Goal: Task Accomplishment & Management: Manage account settings

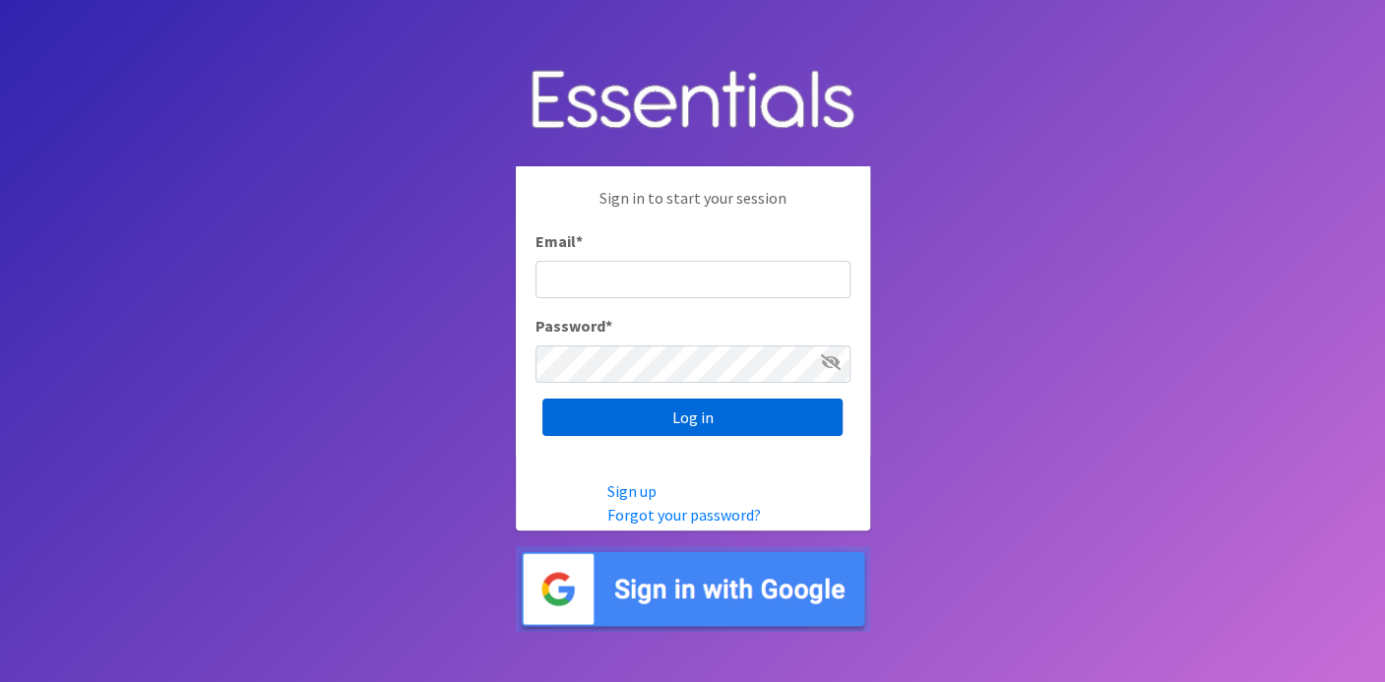
type input "deb@villagediaperbank.org"
click at [691, 407] on input "Log in" at bounding box center [692, 417] width 300 height 37
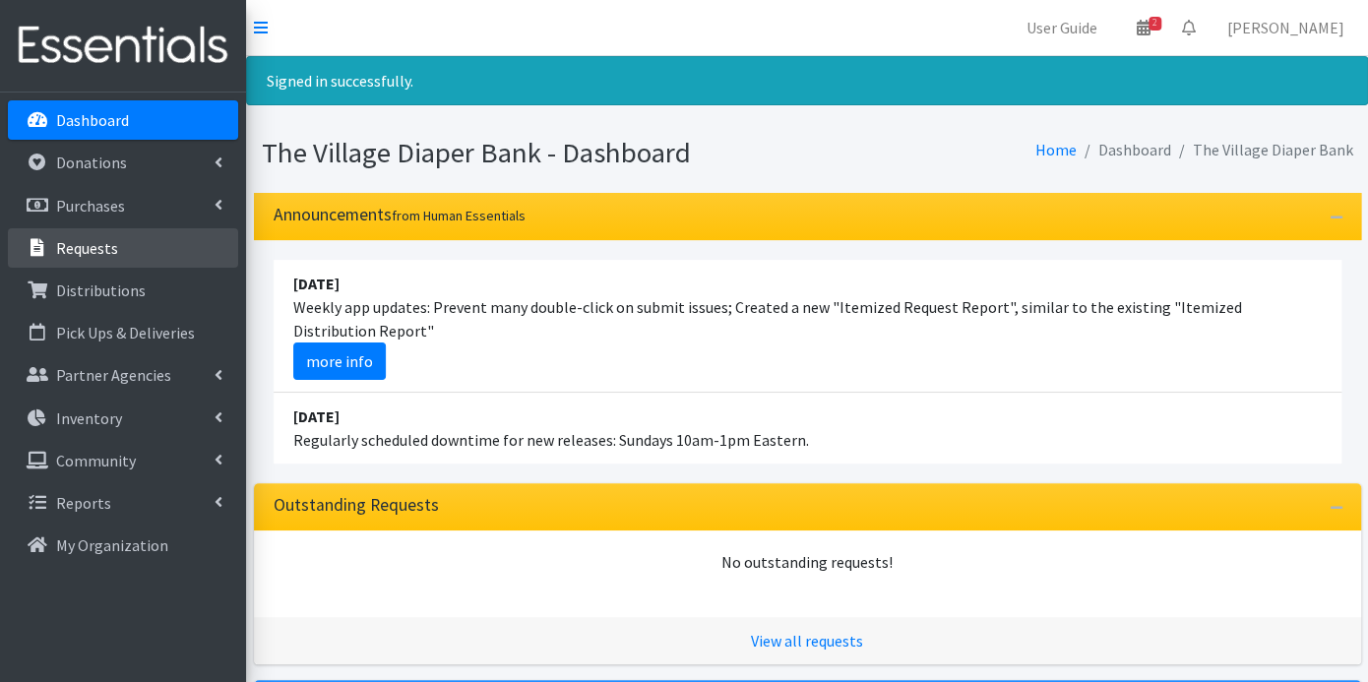
click at [103, 254] on p "Requests" at bounding box center [87, 248] width 62 height 20
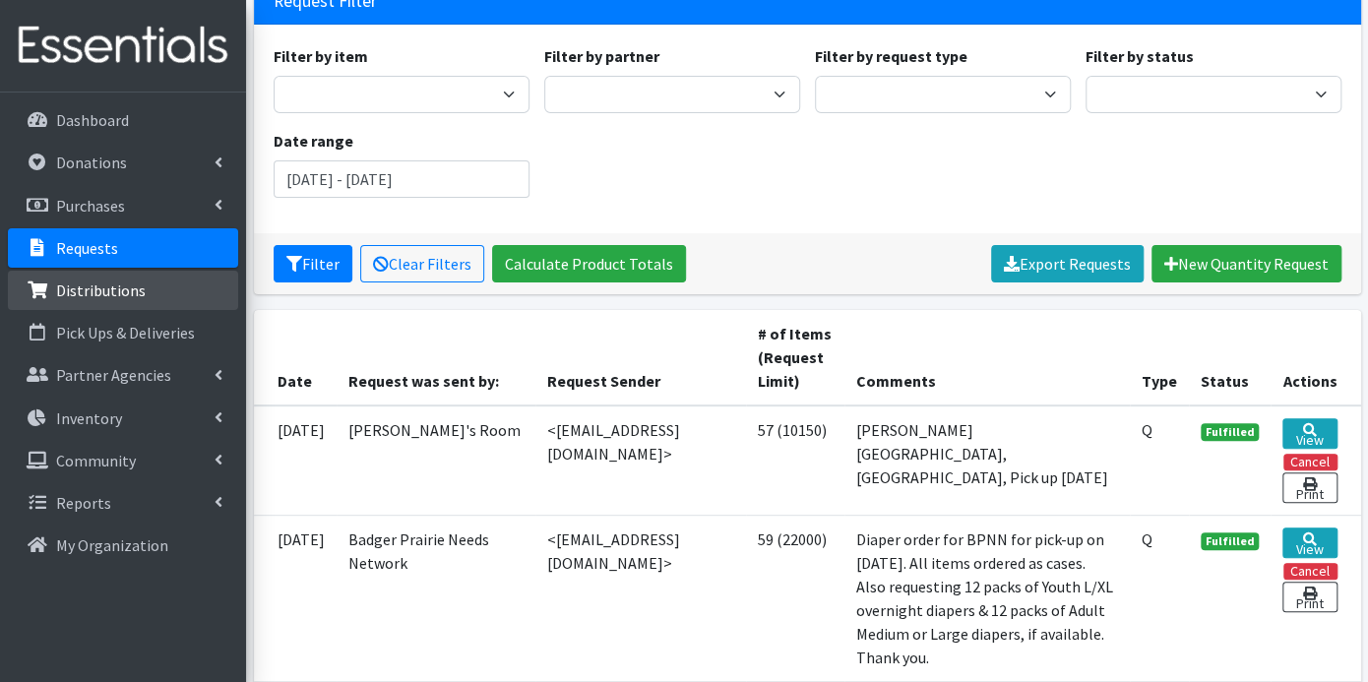
scroll to position [109, 0]
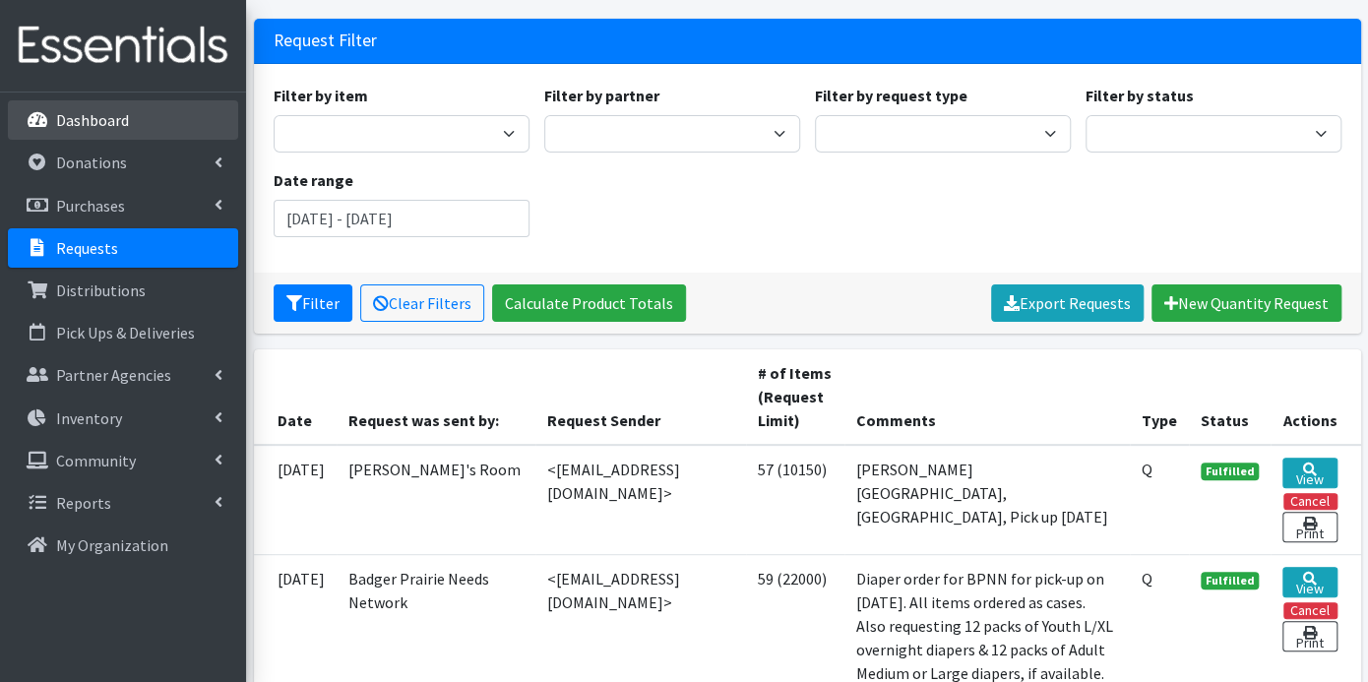
click at [144, 107] on link "Dashboard" at bounding box center [123, 119] width 230 height 39
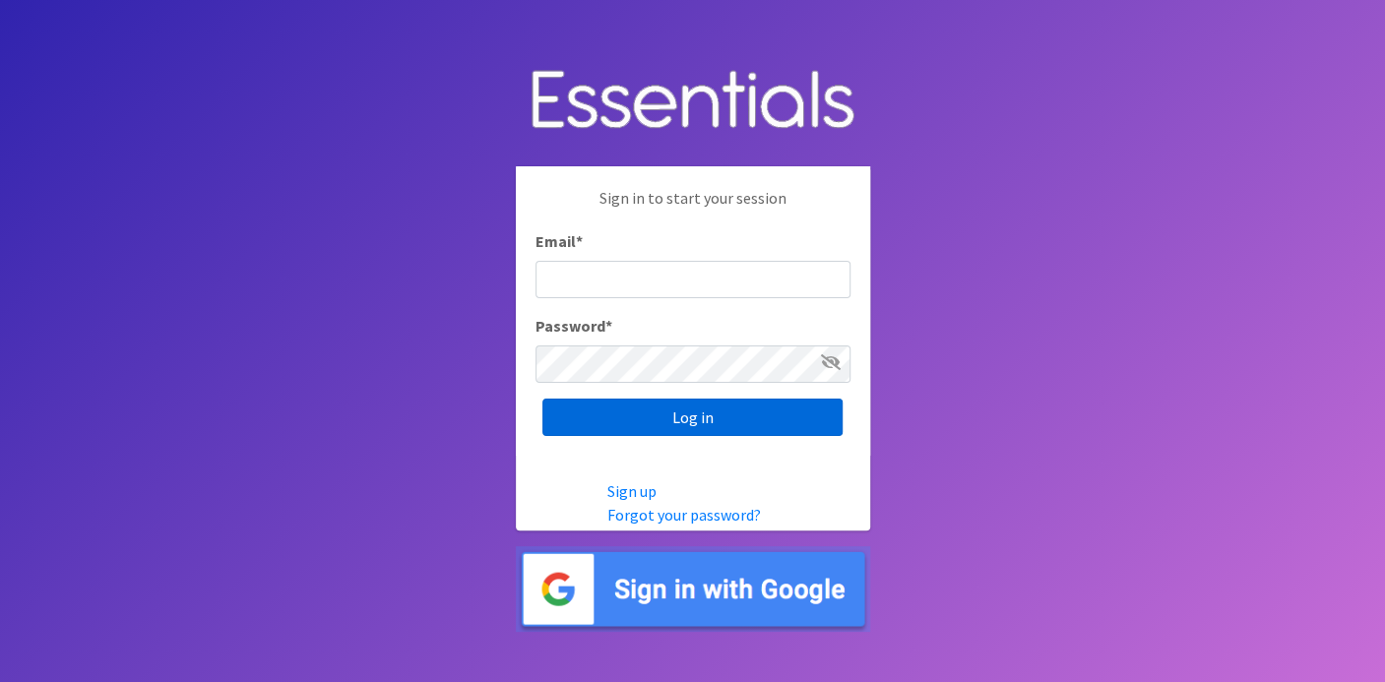
type input "deb@villagediaperbank.org"
click at [637, 412] on input "Log in" at bounding box center [692, 417] width 300 height 37
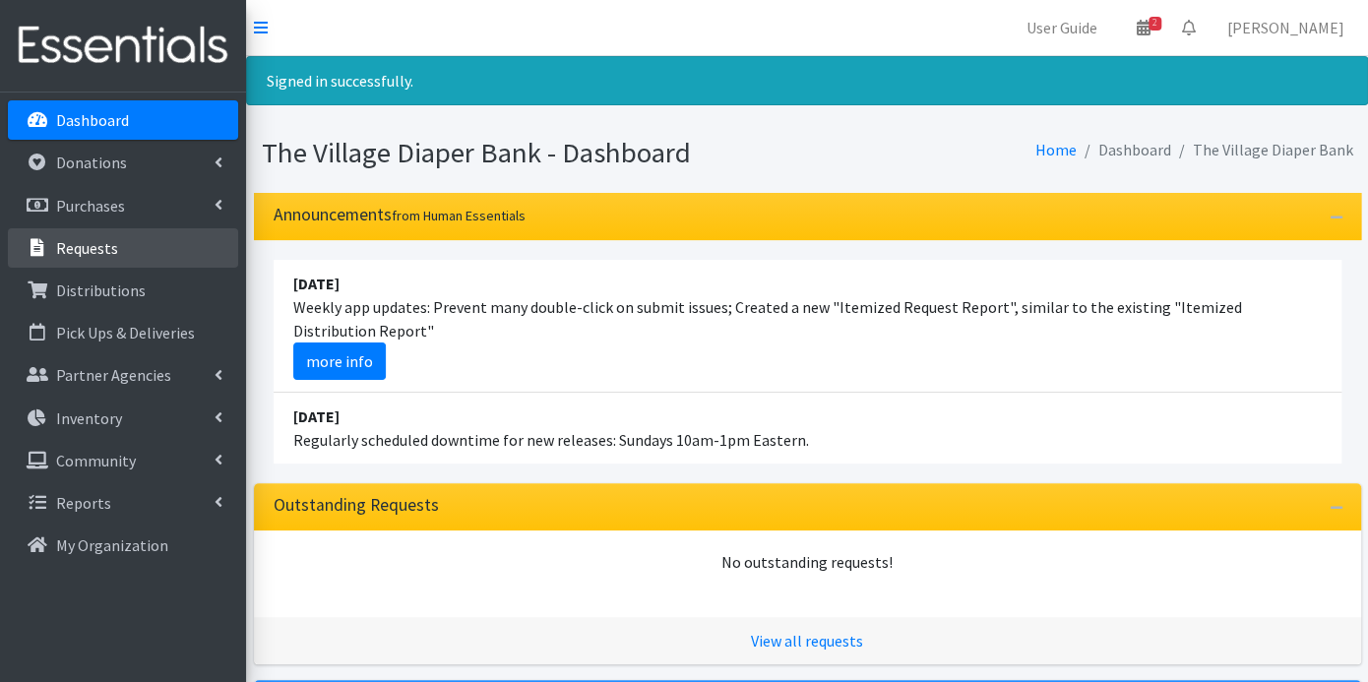
click at [106, 244] on p "Requests" at bounding box center [87, 248] width 62 height 20
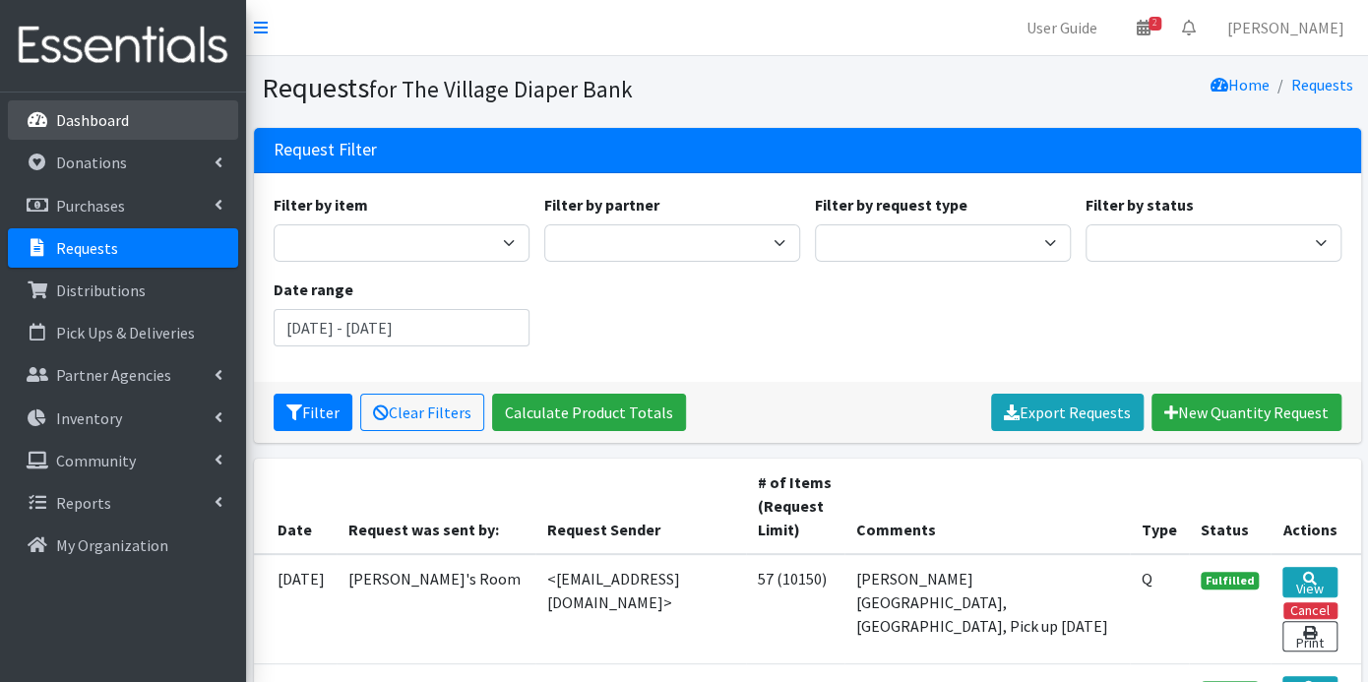
click at [93, 121] on p "Dashboard" at bounding box center [92, 120] width 73 height 20
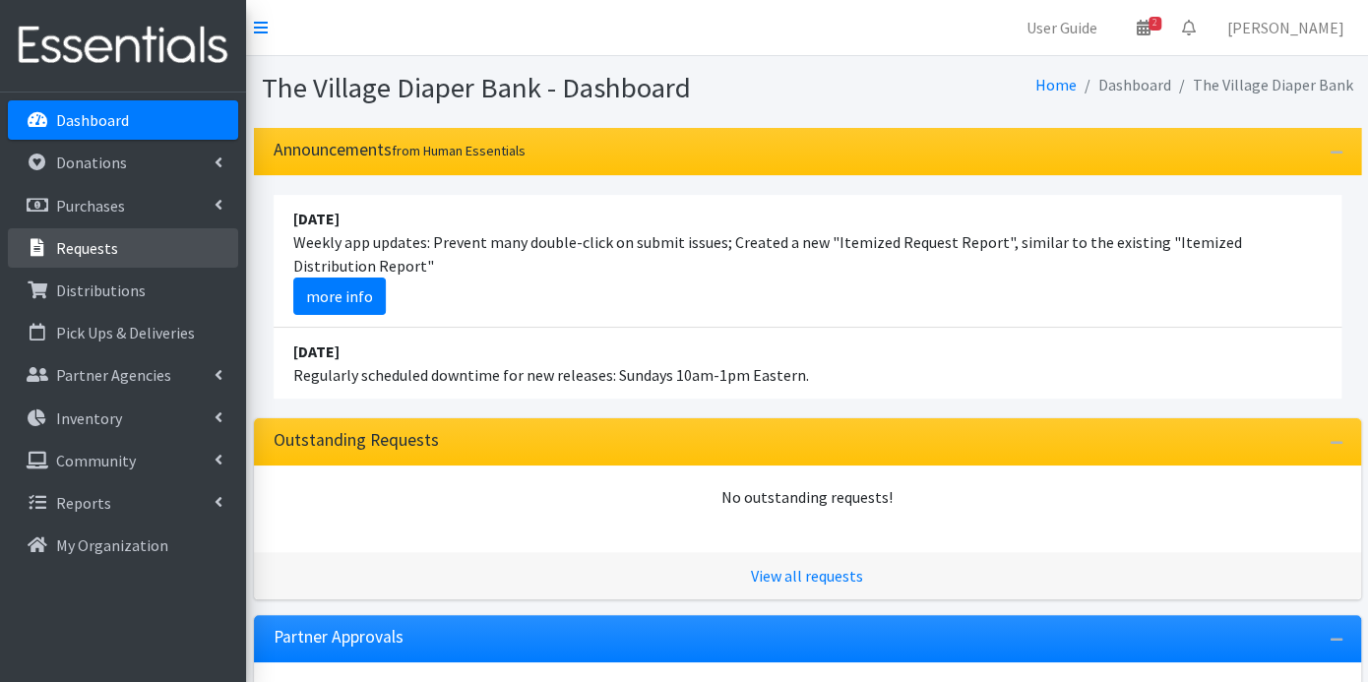
click at [107, 249] on p "Requests" at bounding box center [87, 248] width 62 height 20
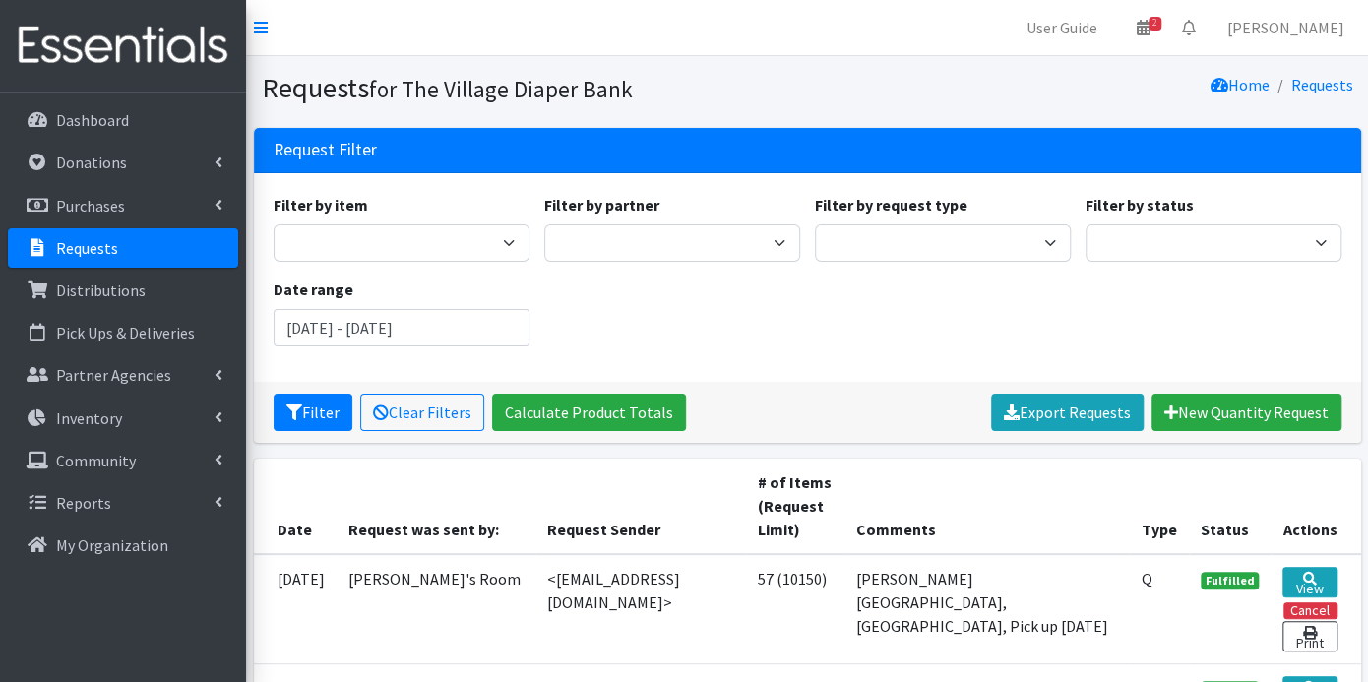
click at [106, 248] on p "Requests" at bounding box center [87, 248] width 62 height 20
